Goal: Task Accomplishment & Management: Use online tool/utility

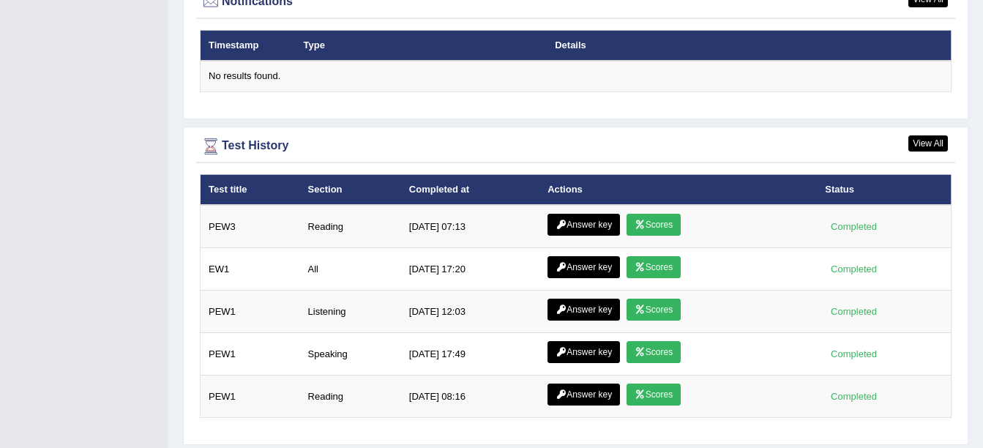
scroll to position [1841, 0]
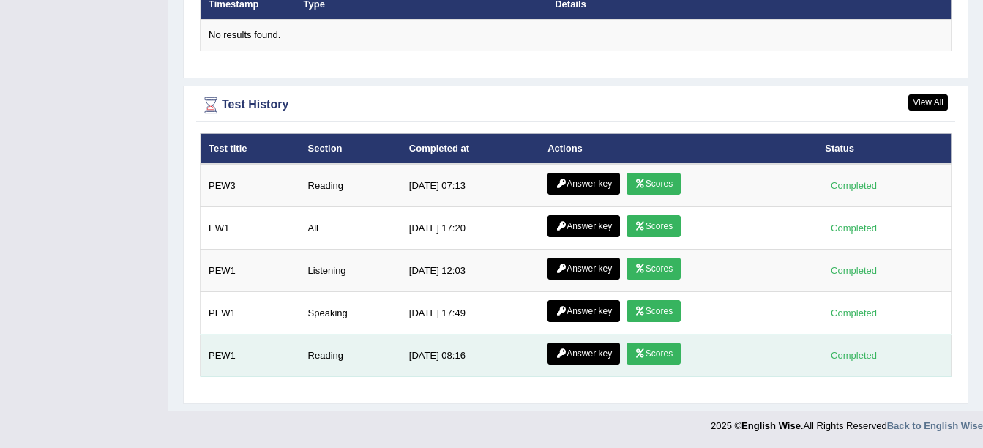
click at [657, 356] on link "Scores" at bounding box center [653, 353] width 54 height 22
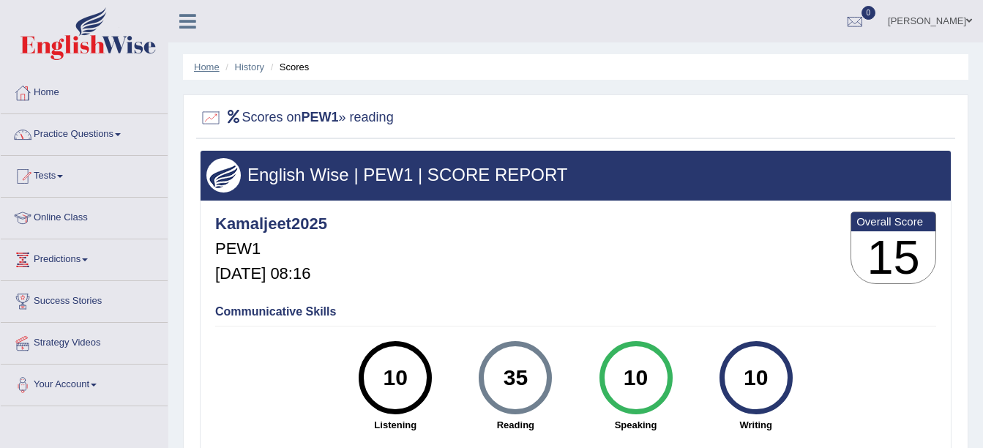
click at [209, 63] on link "Home" at bounding box center [207, 66] width 26 height 11
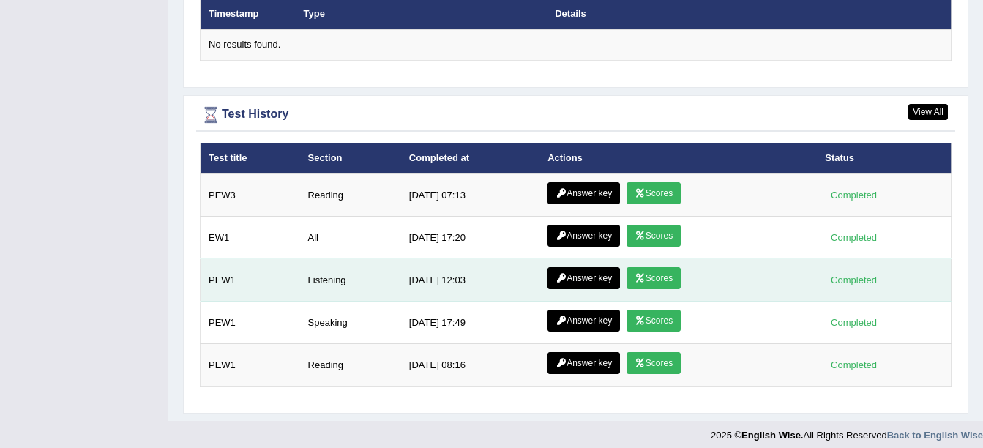
scroll to position [1841, 0]
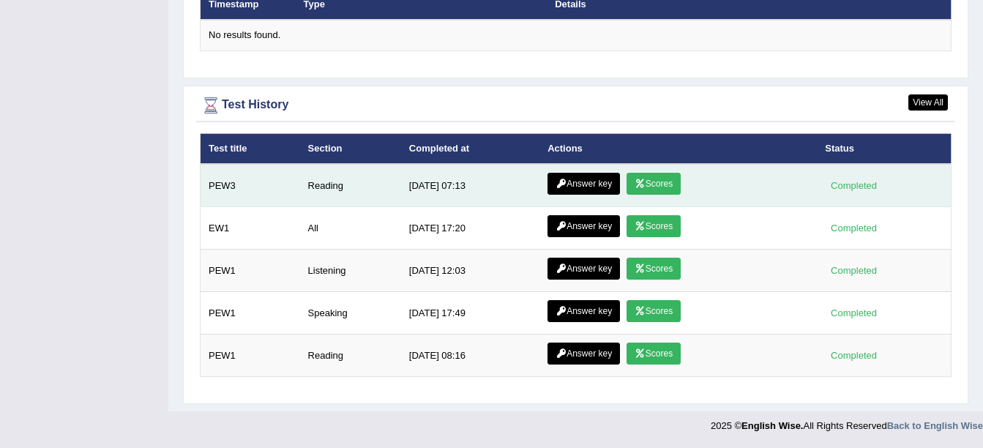
click at [653, 175] on link "Scores" at bounding box center [653, 184] width 54 height 22
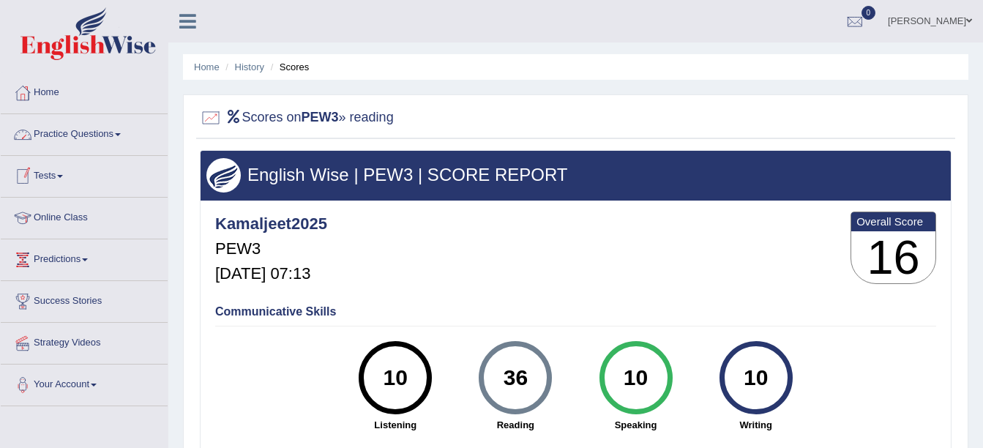
click at [62, 175] on span at bounding box center [60, 176] width 6 height 3
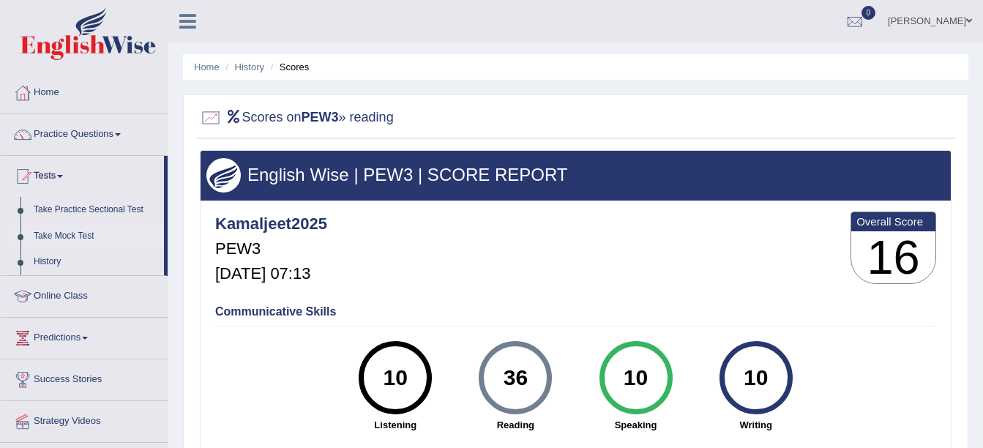
click at [89, 236] on link "Take Mock Test" at bounding box center [95, 236] width 137 height 26
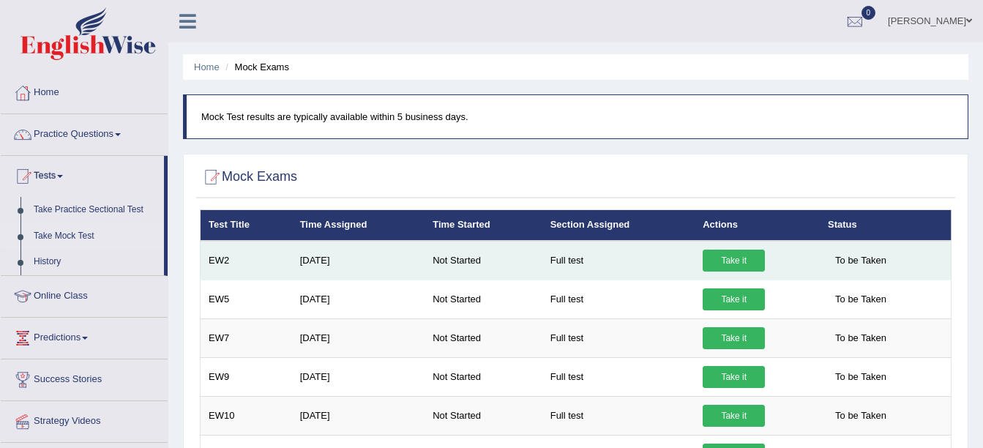
click at [734, 257] on link "Take it" at bounding box center [733, 260] width 62 height 22
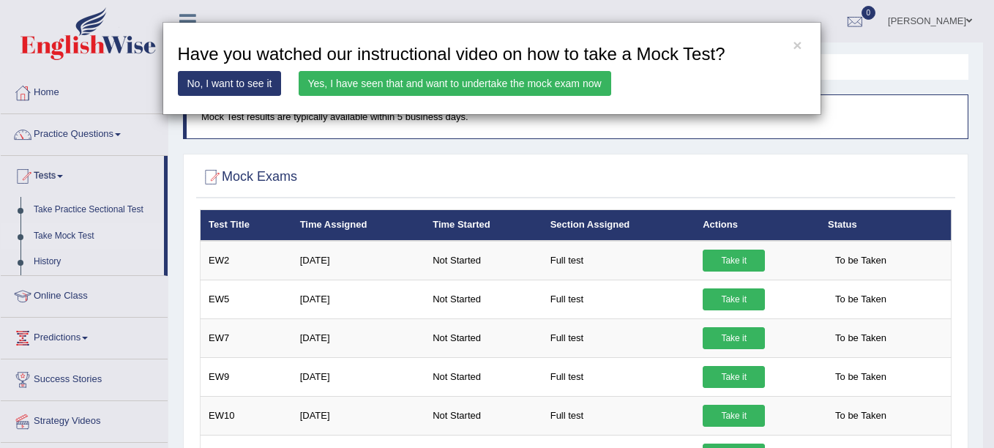
click at [447, 83] on link "Yes, I have seen that and want to undertake the mock exam now" at bounding box center [454, 83] width 312 height 25
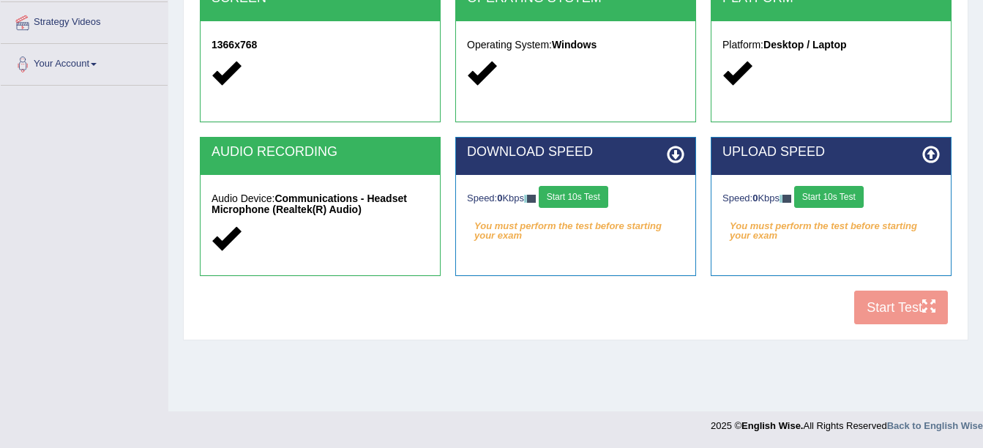
click at [604, 192] on button "Start 10s Test" at bounding box center [573, 197] width 70 height 22
click at [850, 193] on button "Start 10s Test" at bounding box center [829, 197] width 70 height 22
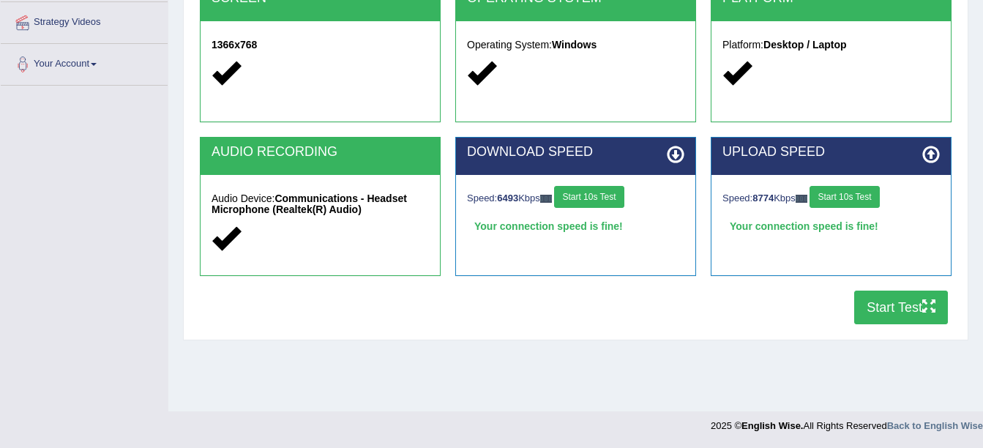
click at [907, 301] on button "Start Test" at bounding box center [901, 307] width 94 height 34
